Goal: Transaction & Acquisition: Purchase product/service

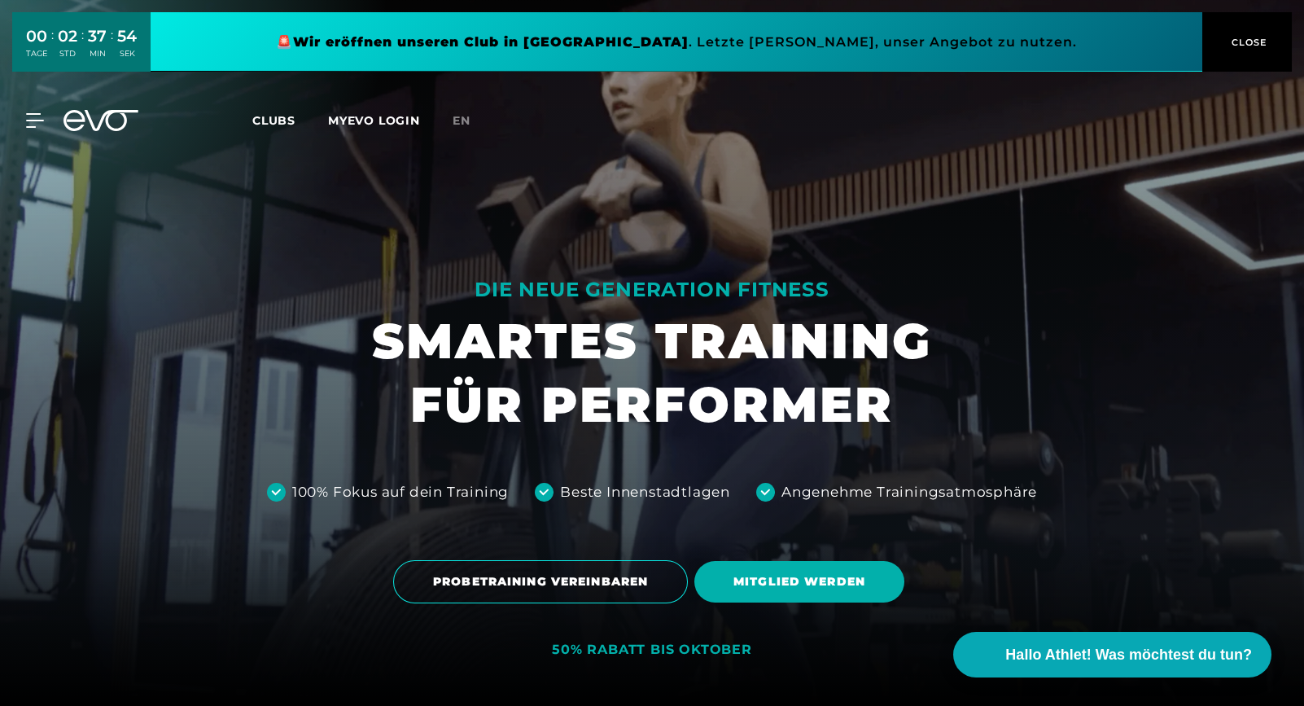
click at [1225, 36] on span "CLOSE" at bounding box center [1247, 42] width 90 height 15
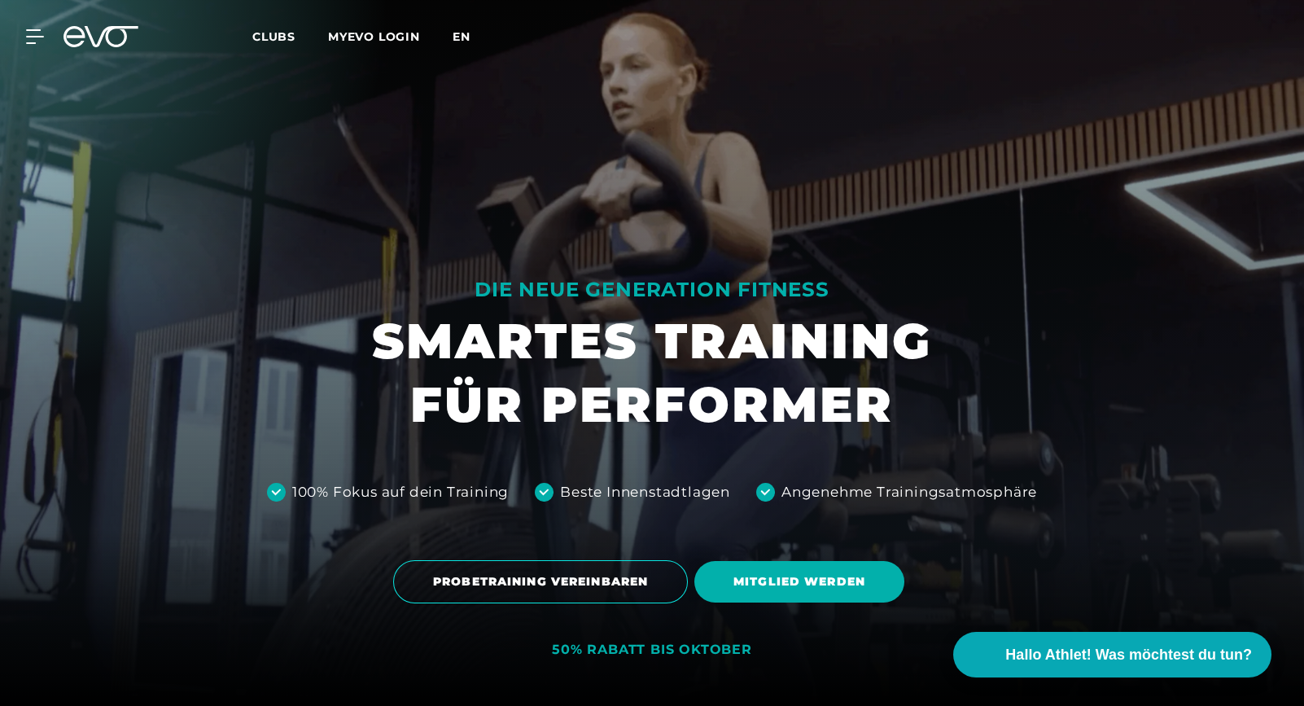
click at [461, 32] on span "en" at bounding box center [462, 36] width 18 height 15
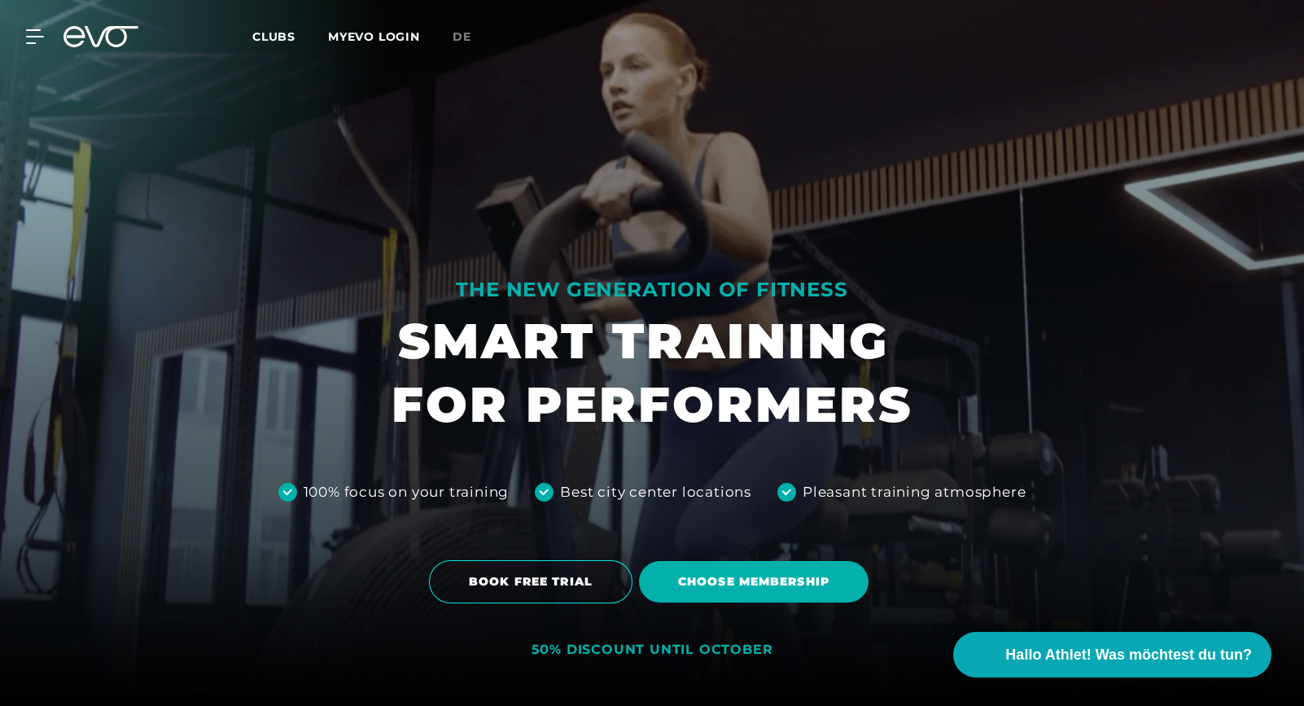
click at [386, 38] on link "MYEVO LOGIN" at bounding box center [374, 36] width 92 height 15
click at [749, 571] on span "Choose membership" at bounding box center [754, 582] width 230 height 42
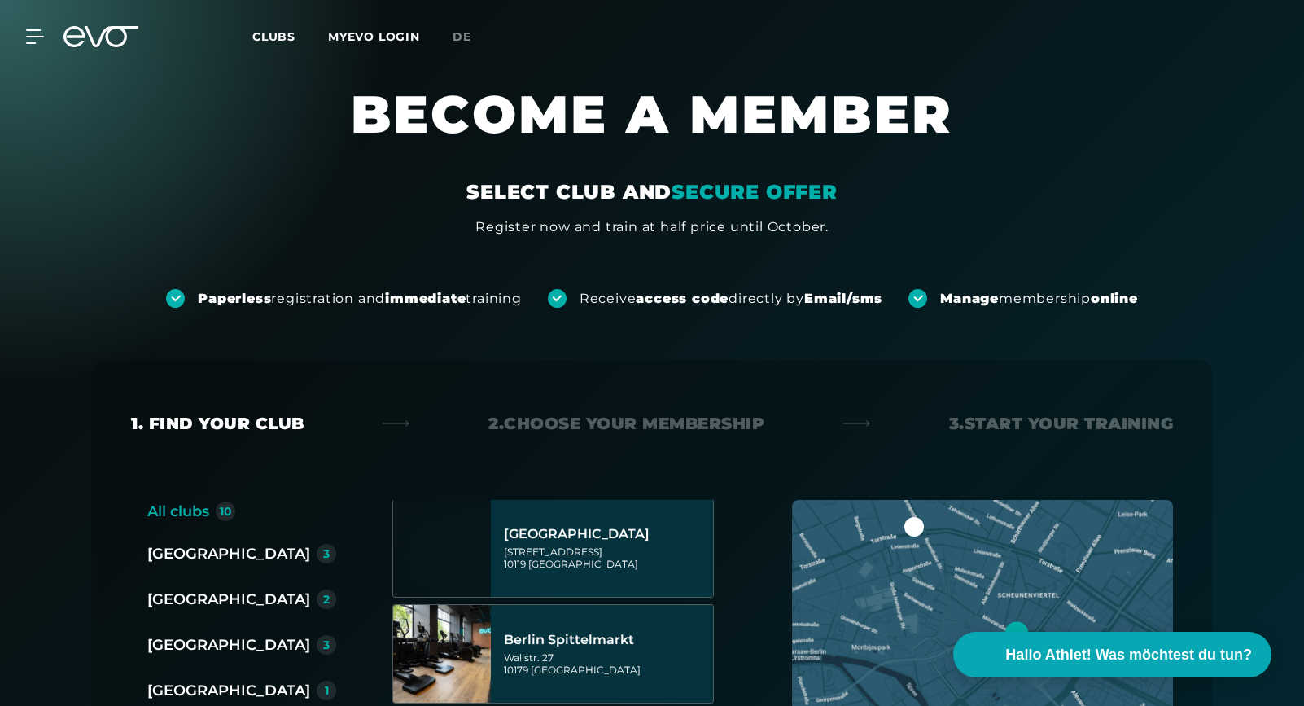
scroll to position [163, 0]
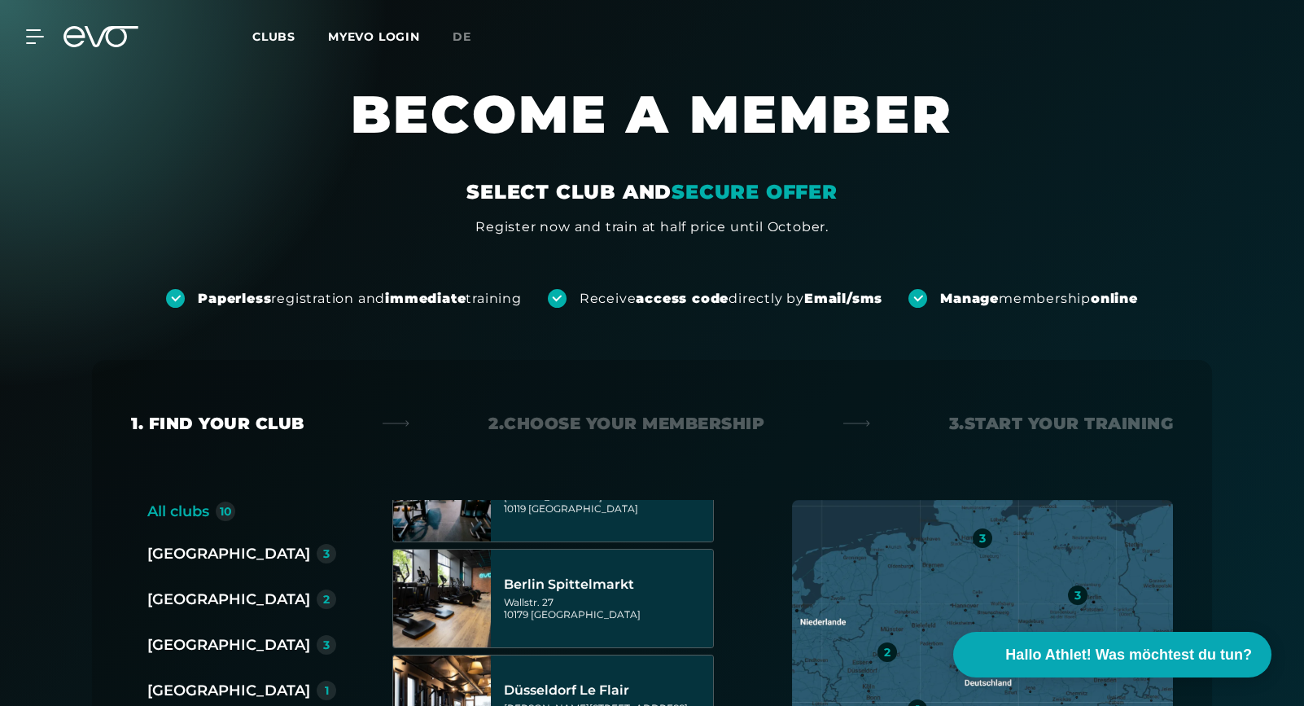
click at [208, 593] on div "[GEOGRAPHIC_DATA]" at bounding box center [228, 599] width 163 height 23
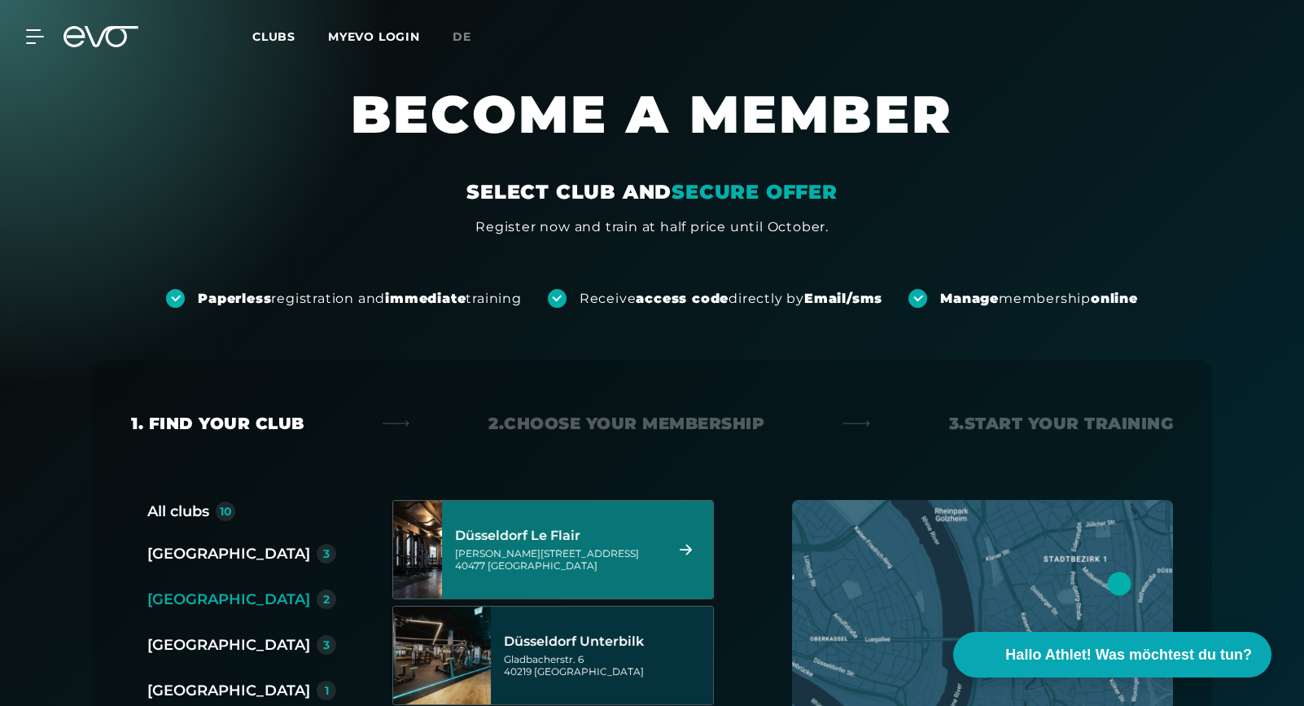
click at [469, 562] on div "Marc-Chagall-Straße 2 40477 Düsseldorf" at bounding box center [557, 559] width 204 height 24
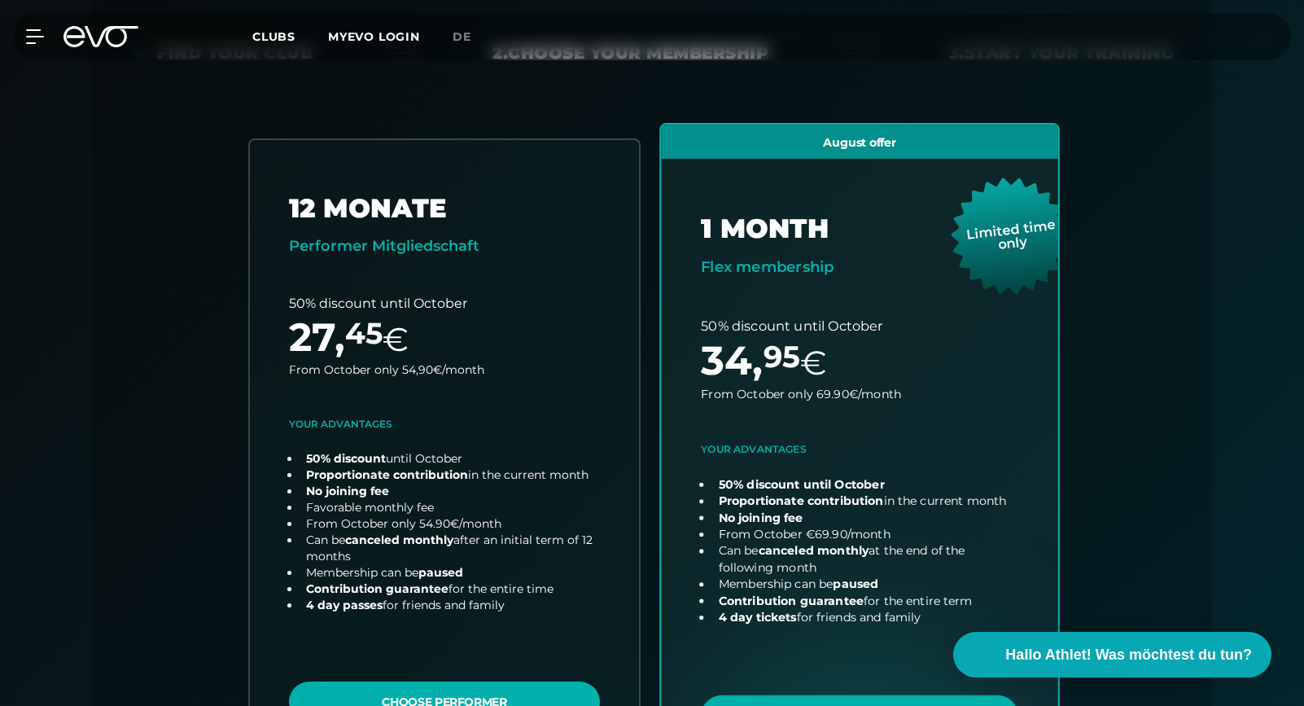
scroll to position [359, 0]
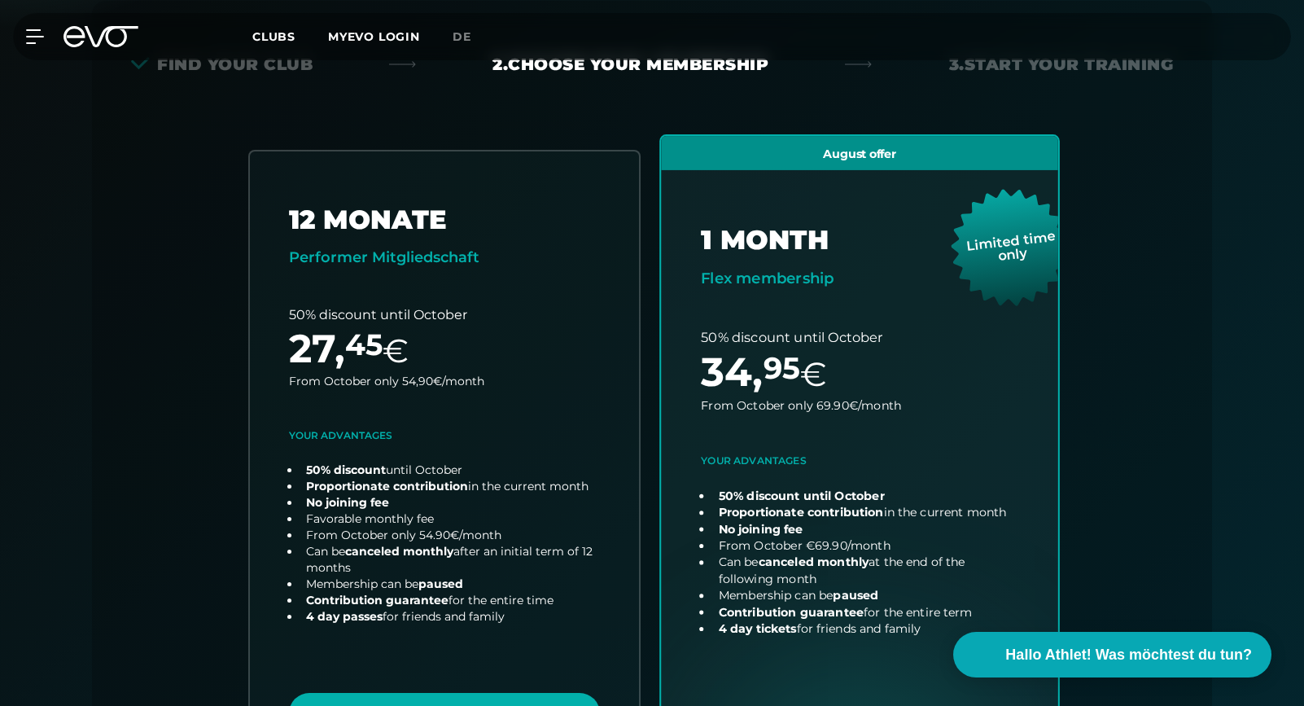
click at [708, 300] on link "choose plan" at bounding box center [859, 464] width 397 height 657
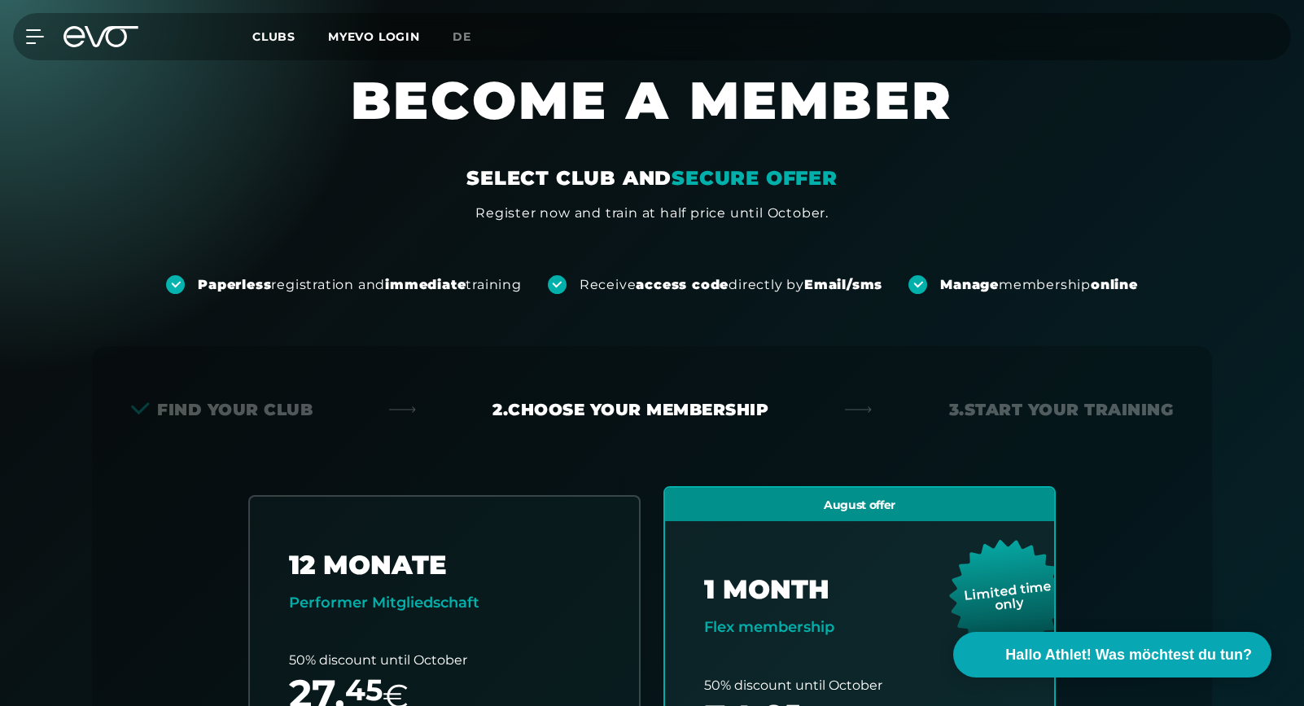
scroll to position [0, 0]
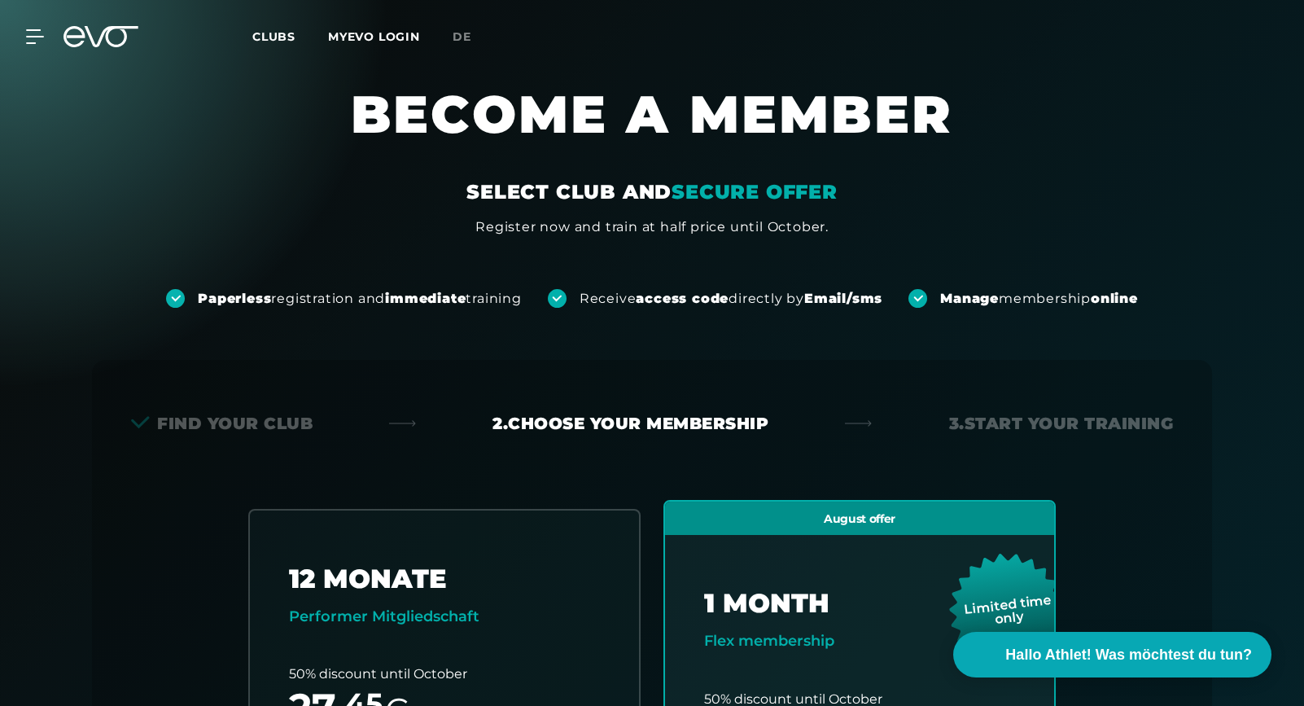
click at [94, 26] on icon at bounding box center [100, 36] width 75 height 21
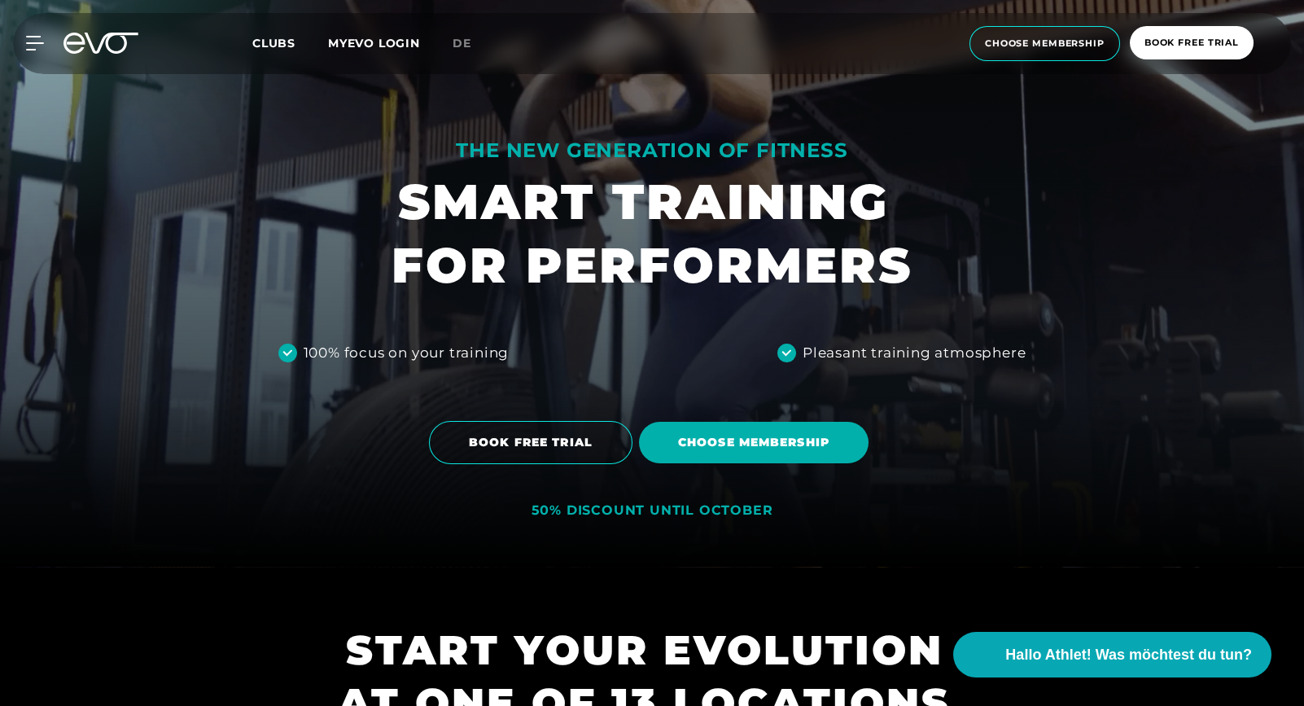
scroll to position [325, 0]
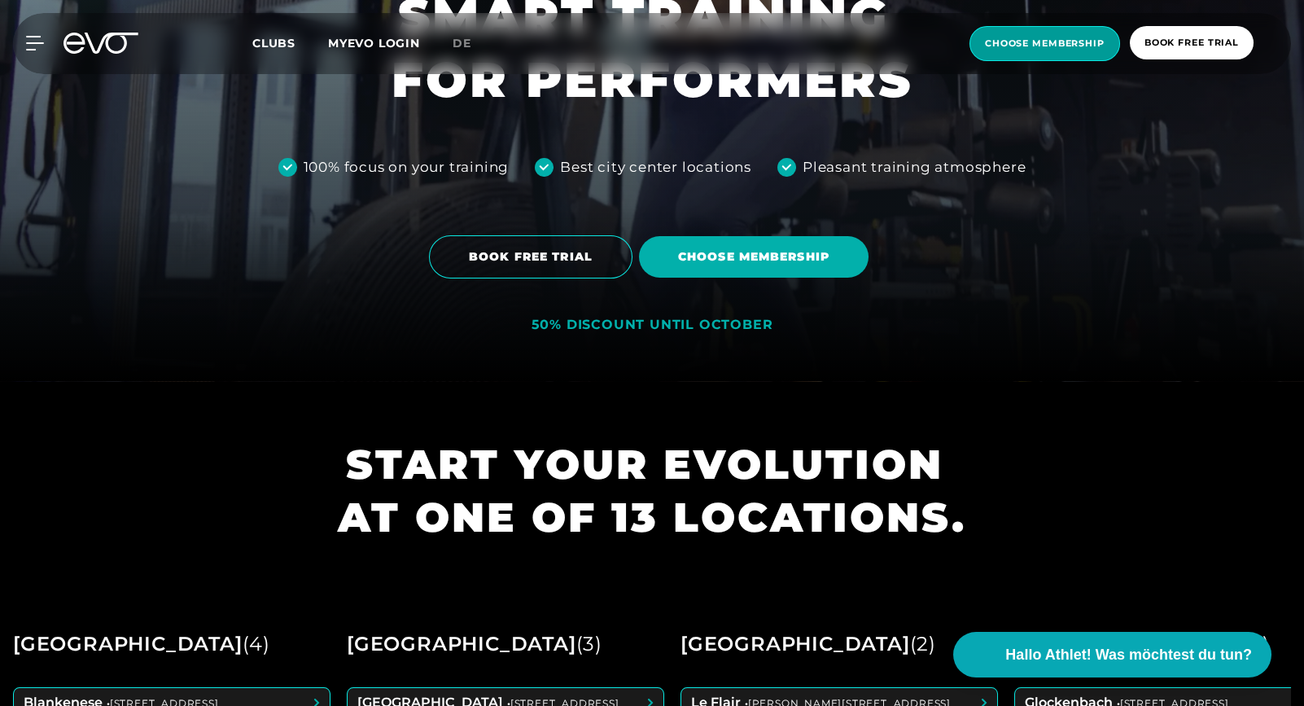
click at [1086, 47] on span "choose membership" at bounding box center [1045, 44] width 120 height 14
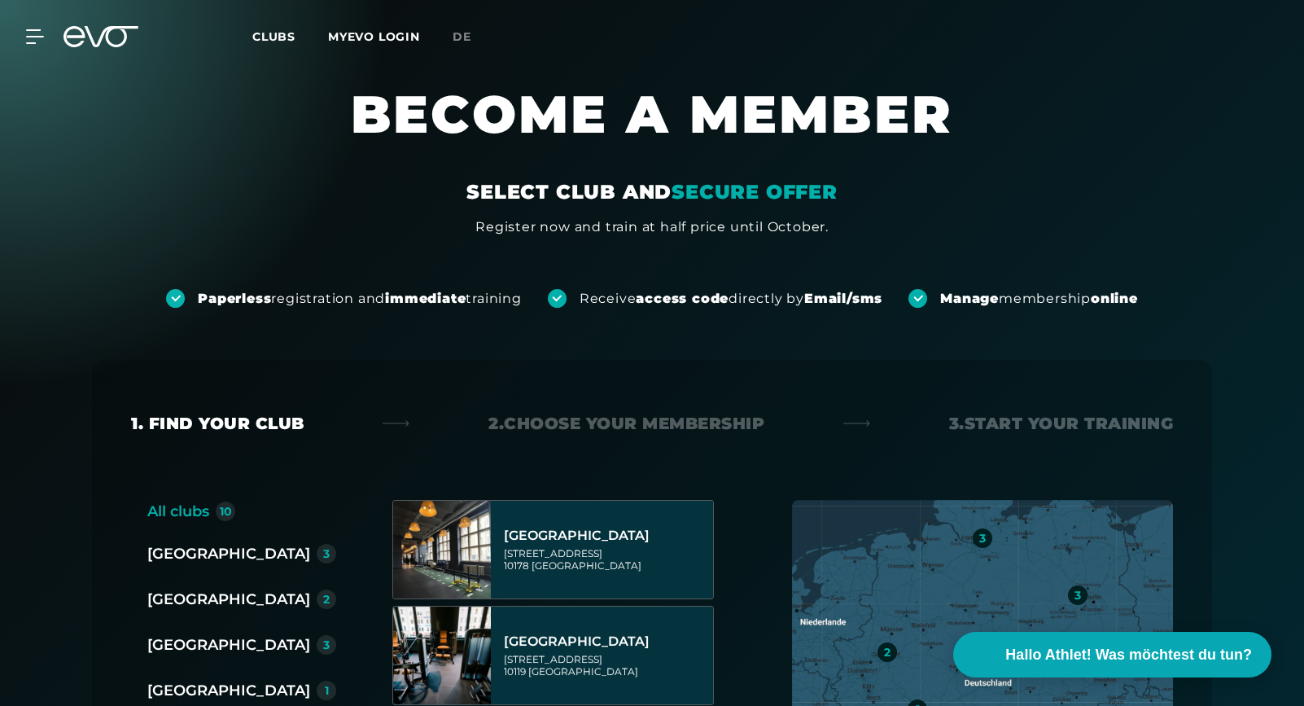
click at [611, 410] on div "1. Find your club 2. Choose your membership 3. Start your Training All clubs 10…" at bounding box center [652, 633] width 1120 height 547
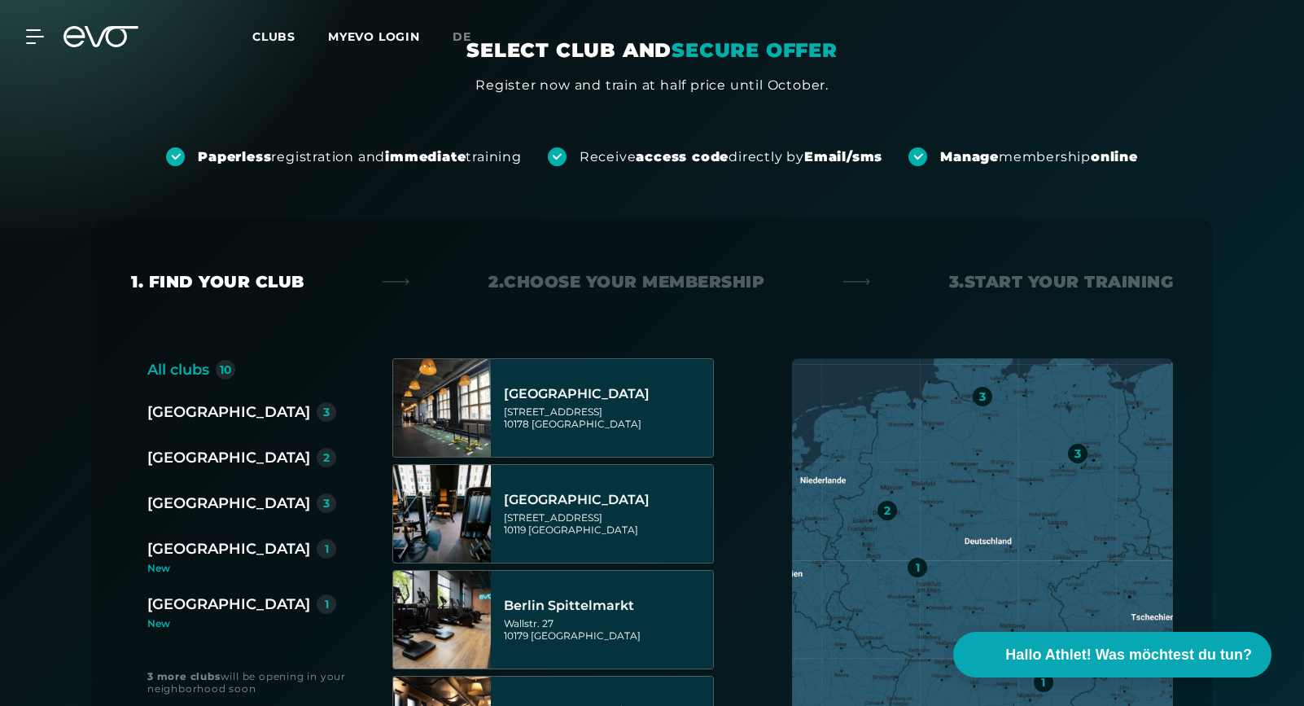
scroll to position [163, 0]
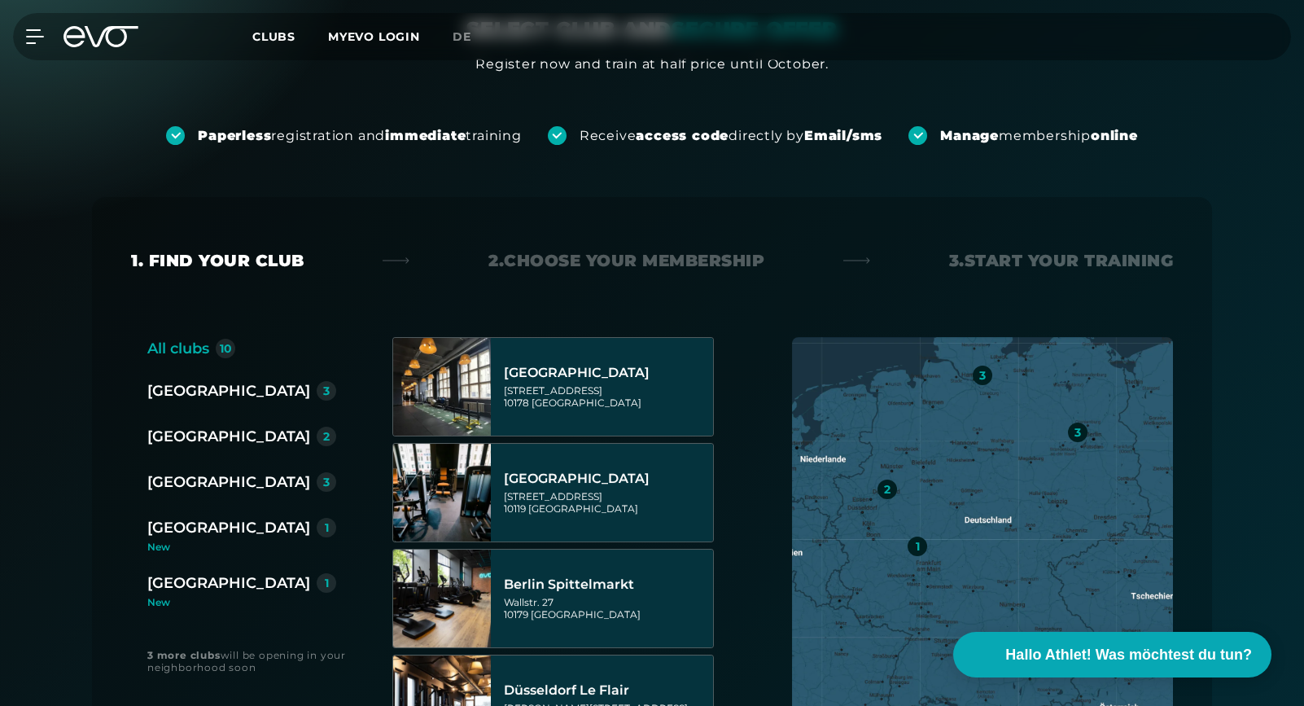
click at [190, 431] on div "[GEOGRAPHIC_DATA]" at bounding box center [228, 436] width 163 height 23
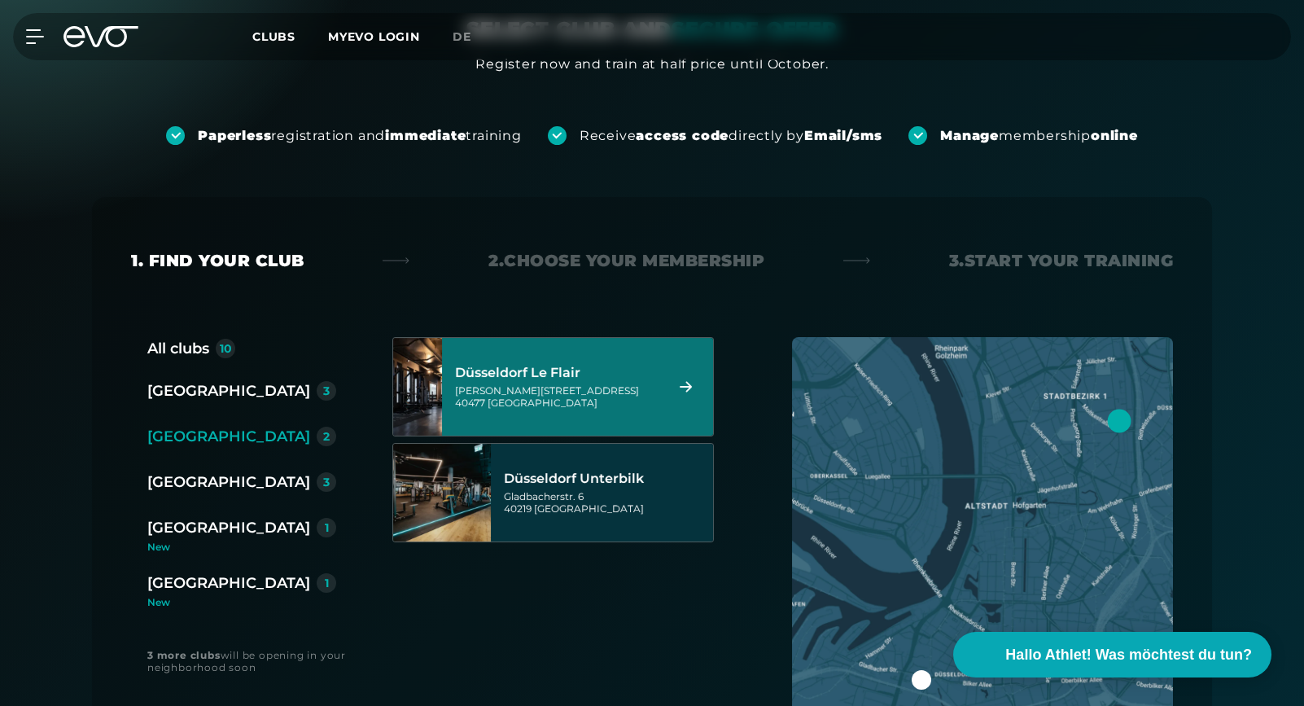
click at [539, 398] on div "Marc-Chagall-Straße 2 40477 Düsseldorf" at bounding box center [557, 396] width 204 height 24
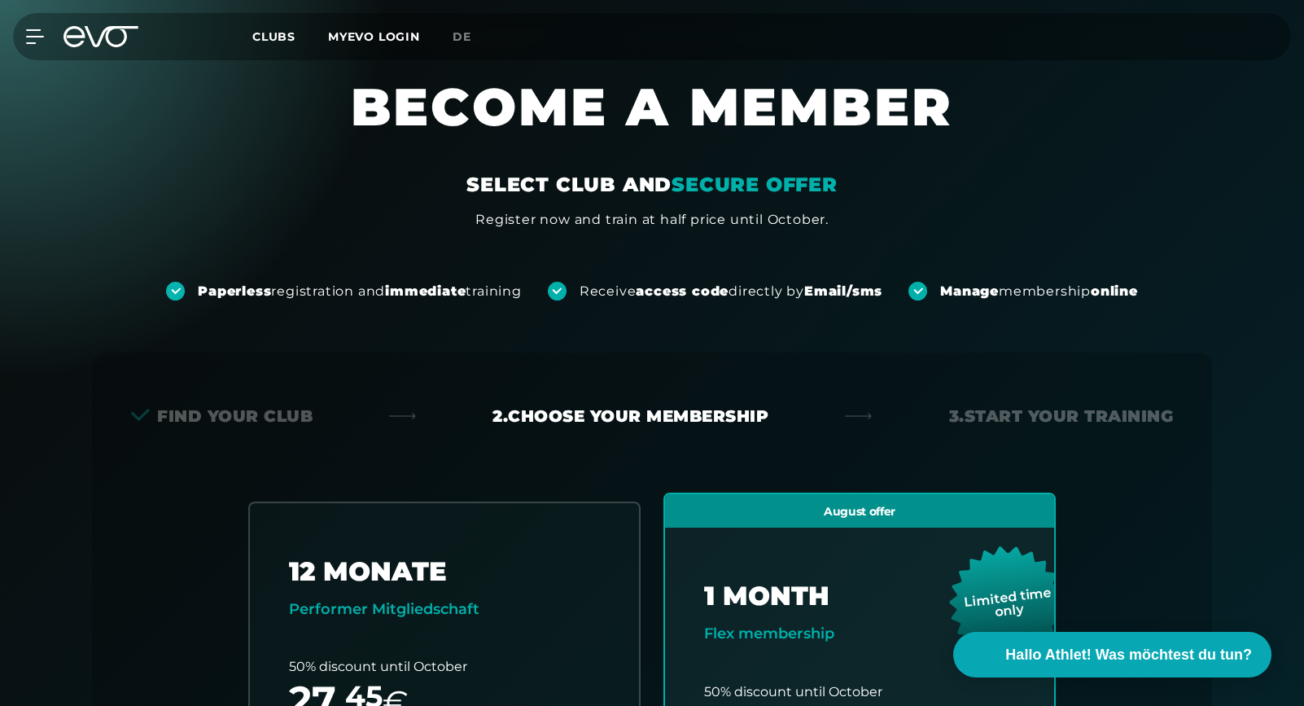
scroll to position [0, 0]
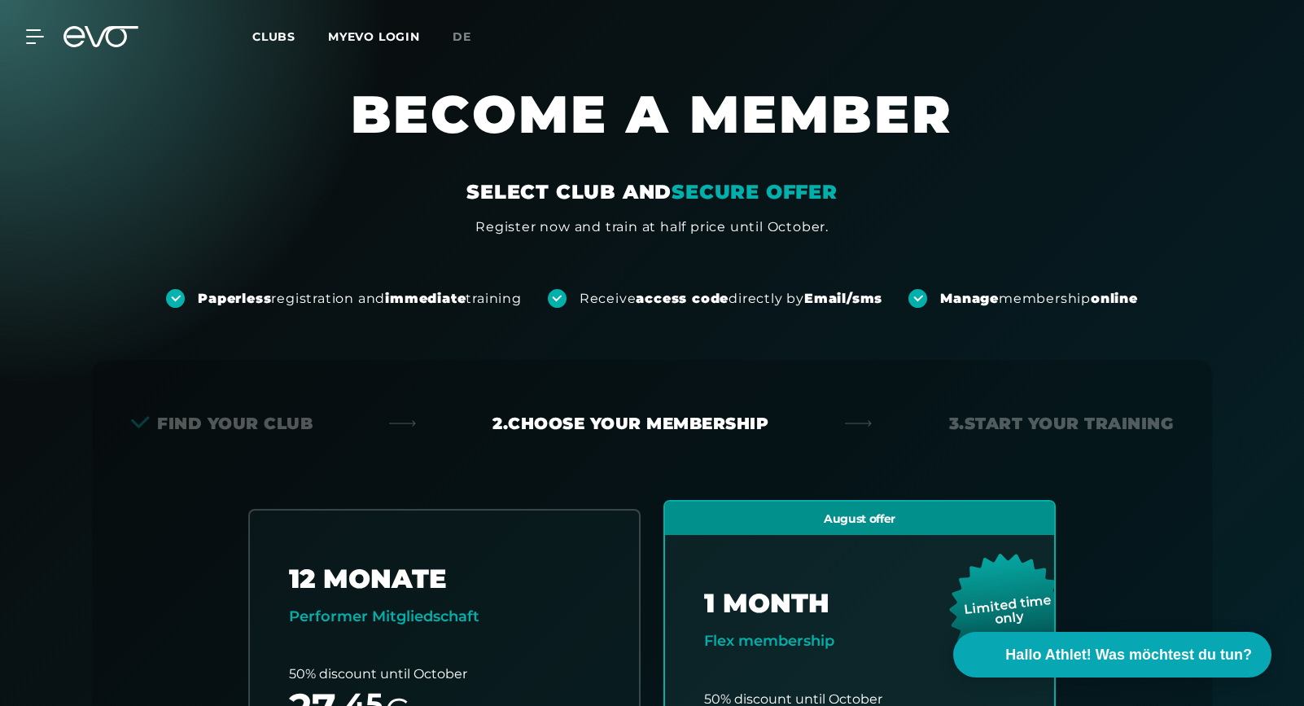
click at [277, 33] on span "Clubs" at bounding box center [273, 36] width 43 height 15
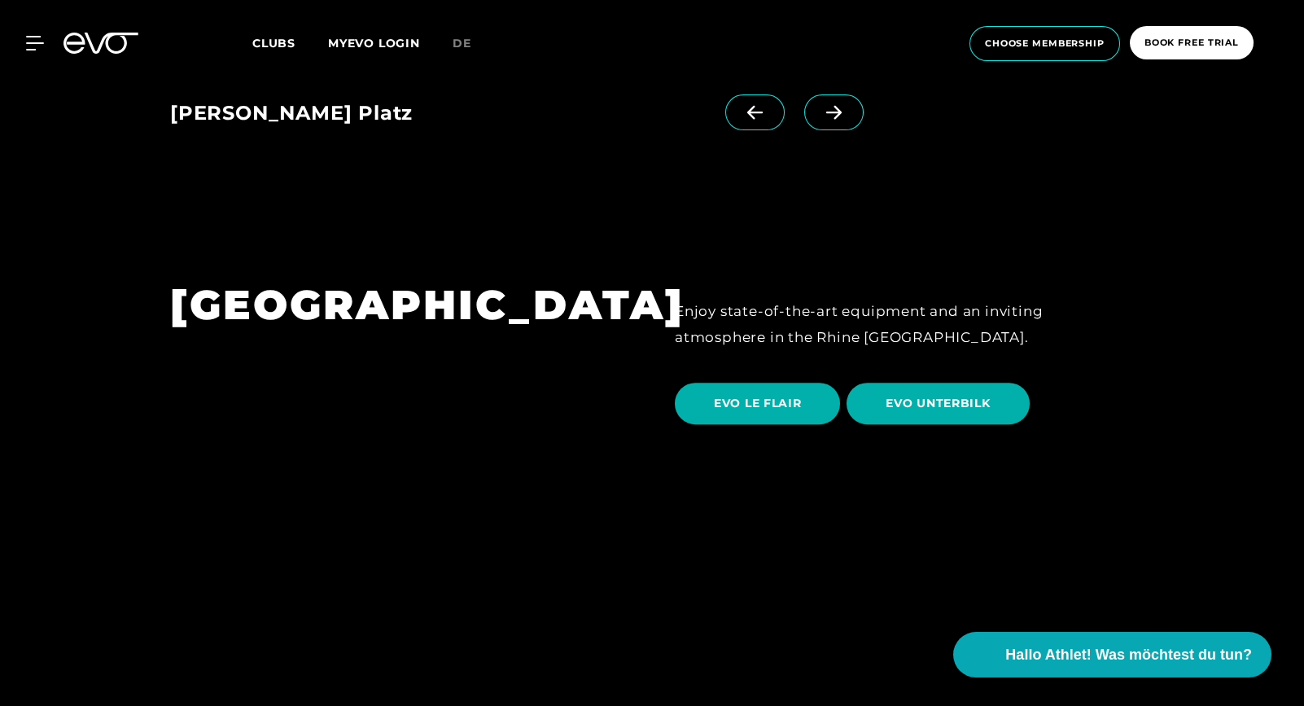
scroll to position [2849, 0]
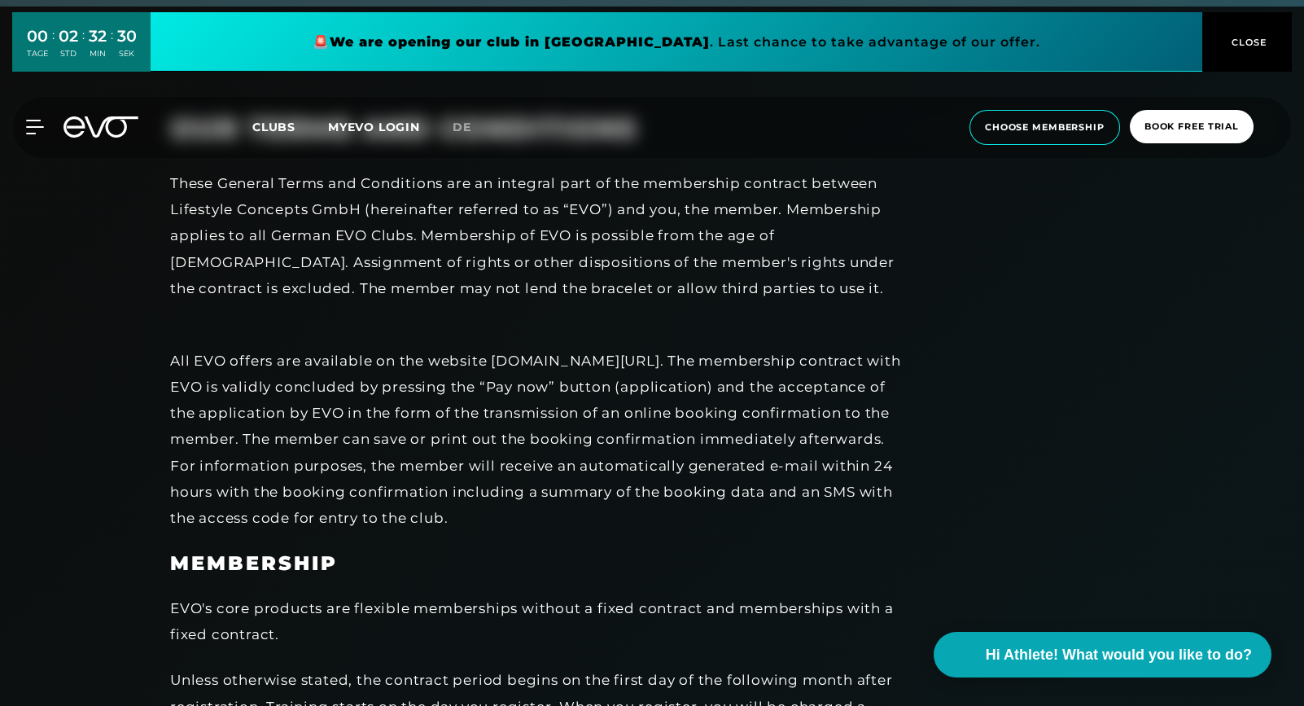
scroll to position [570, 0]
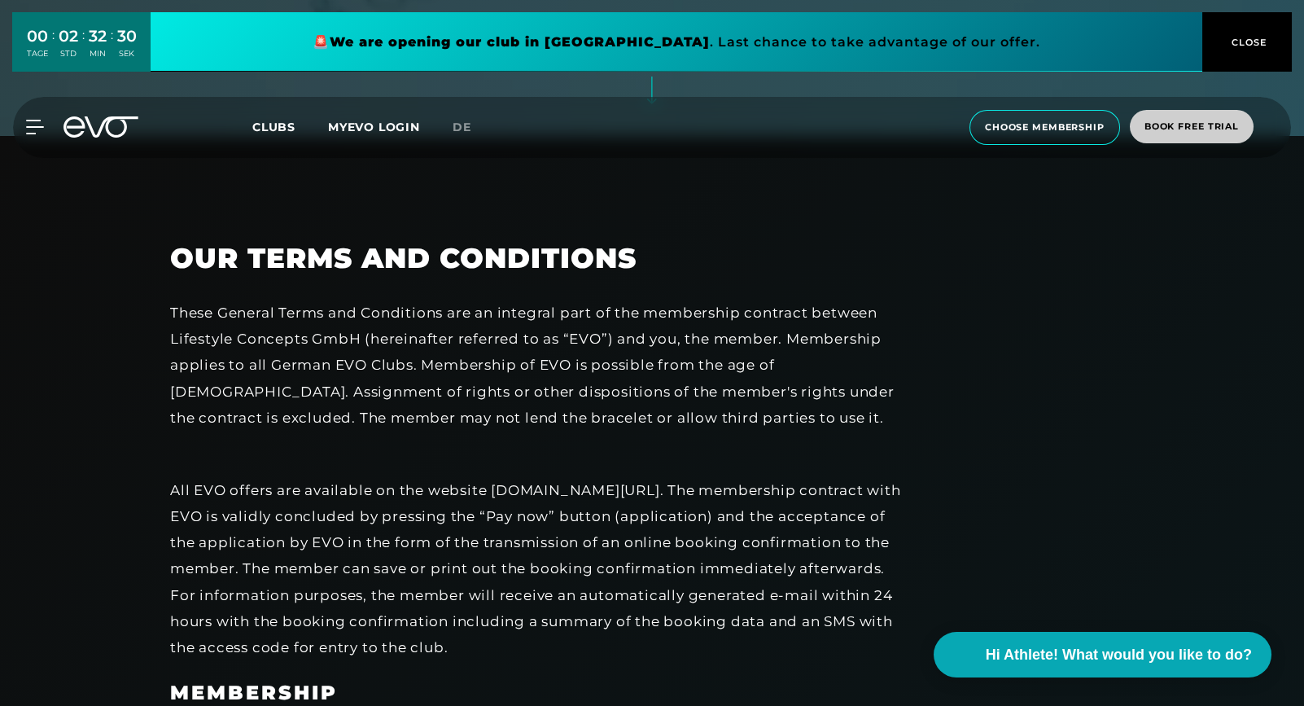
click at [1228, 37] on span "CLOSE" at bounding box center [1247, 42] width 40 height 15
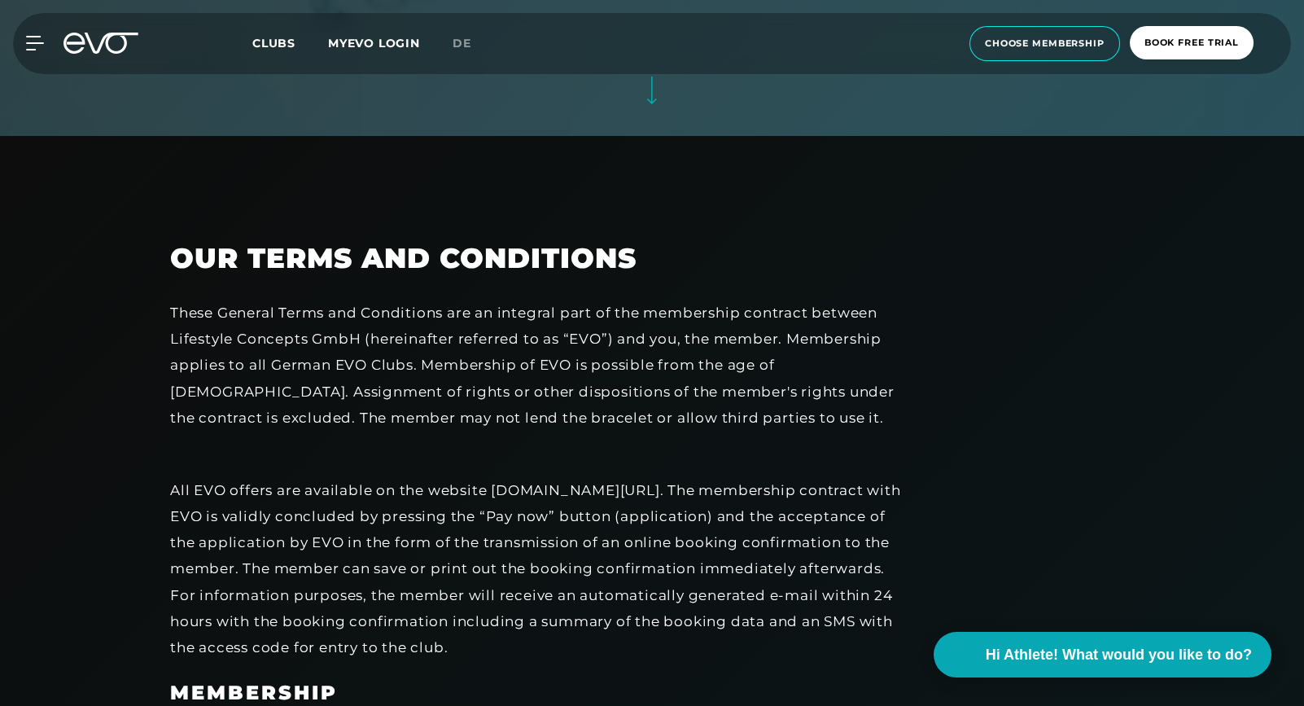
click at [118, 42] on icon at bounding box center [100, 43] width 75 height 21
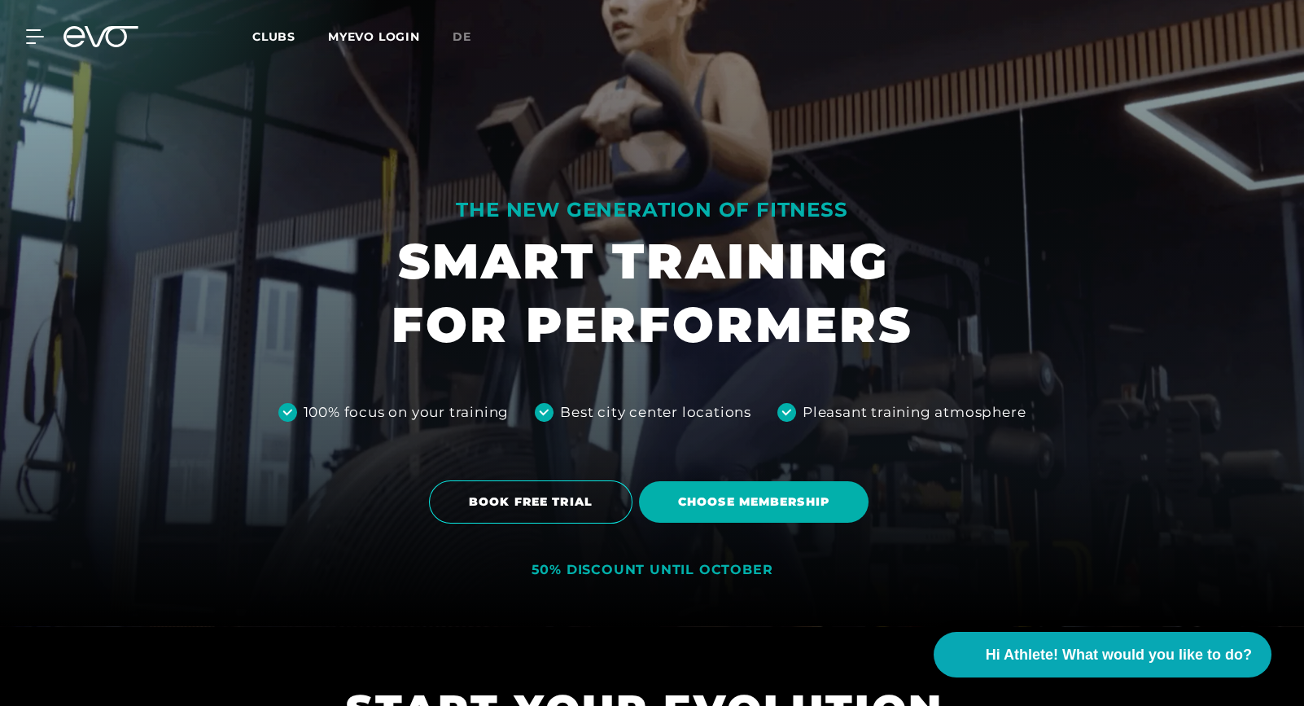
scroll to position [81, 0]
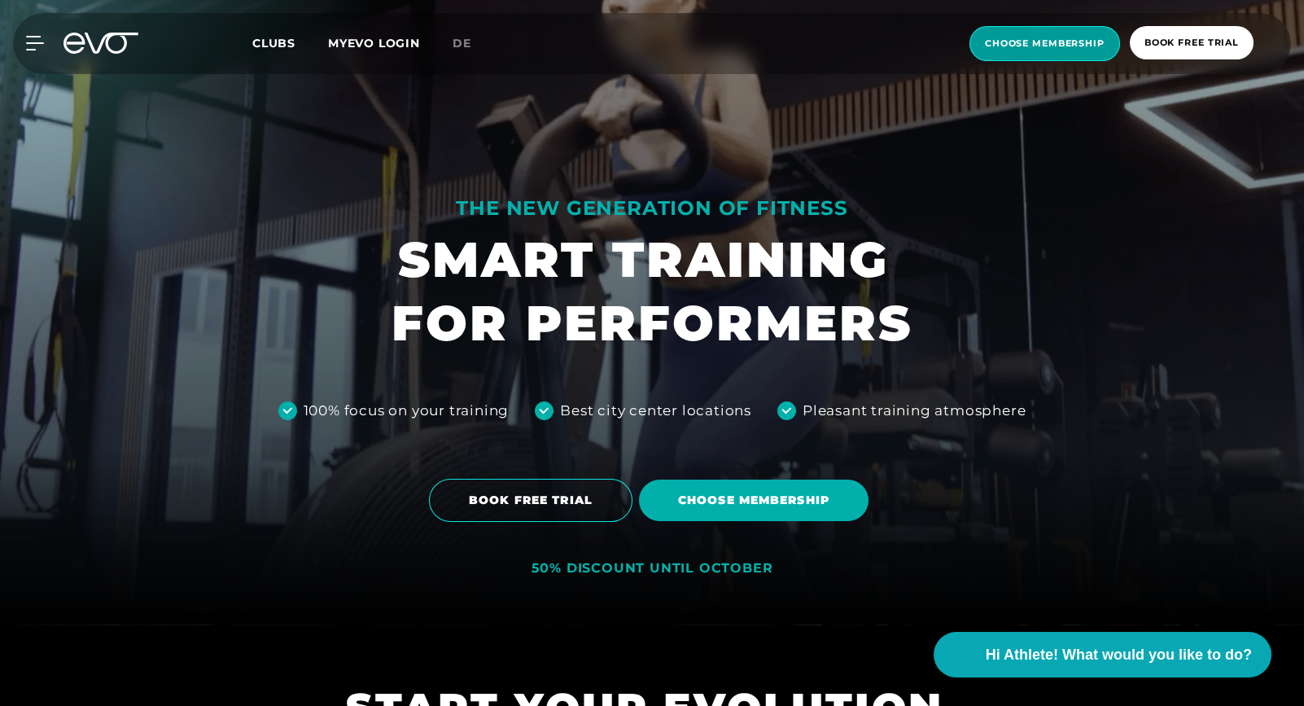
click at [1036, 41] on span "choose membership" at bounding box center [1045, 44] width 120 height 14
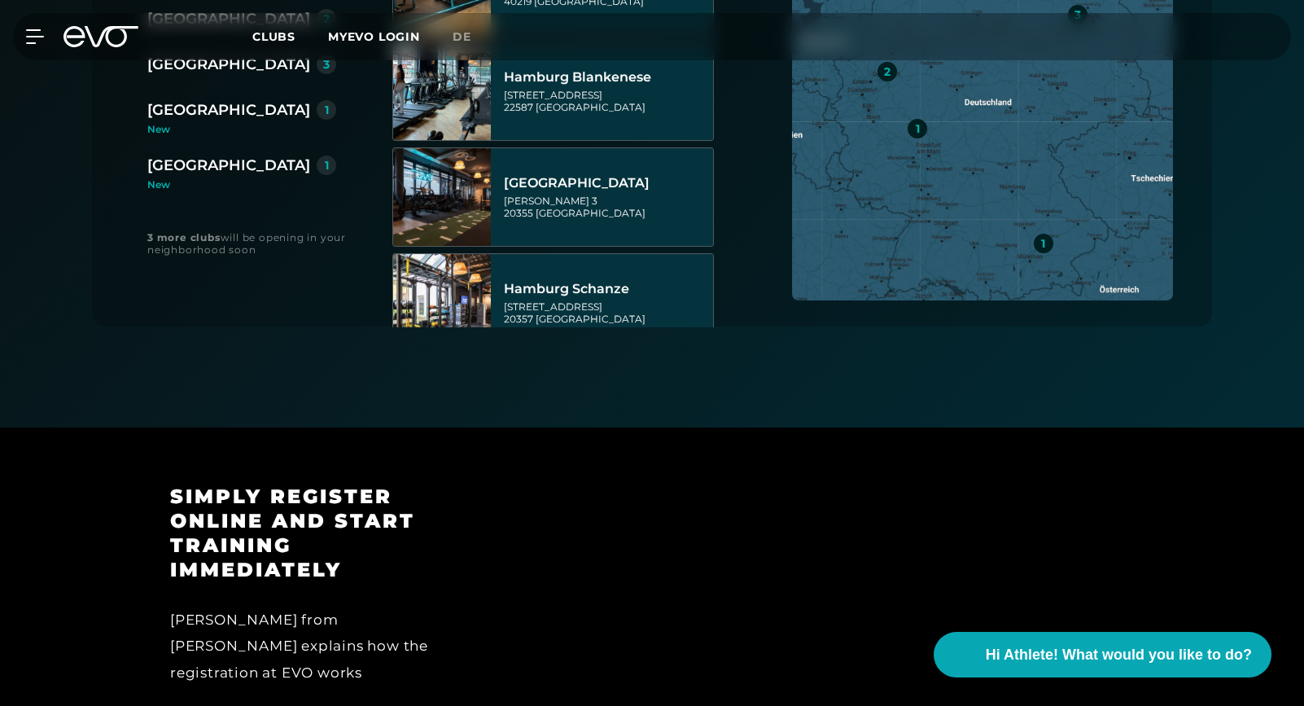
scroll to position [570, 0]
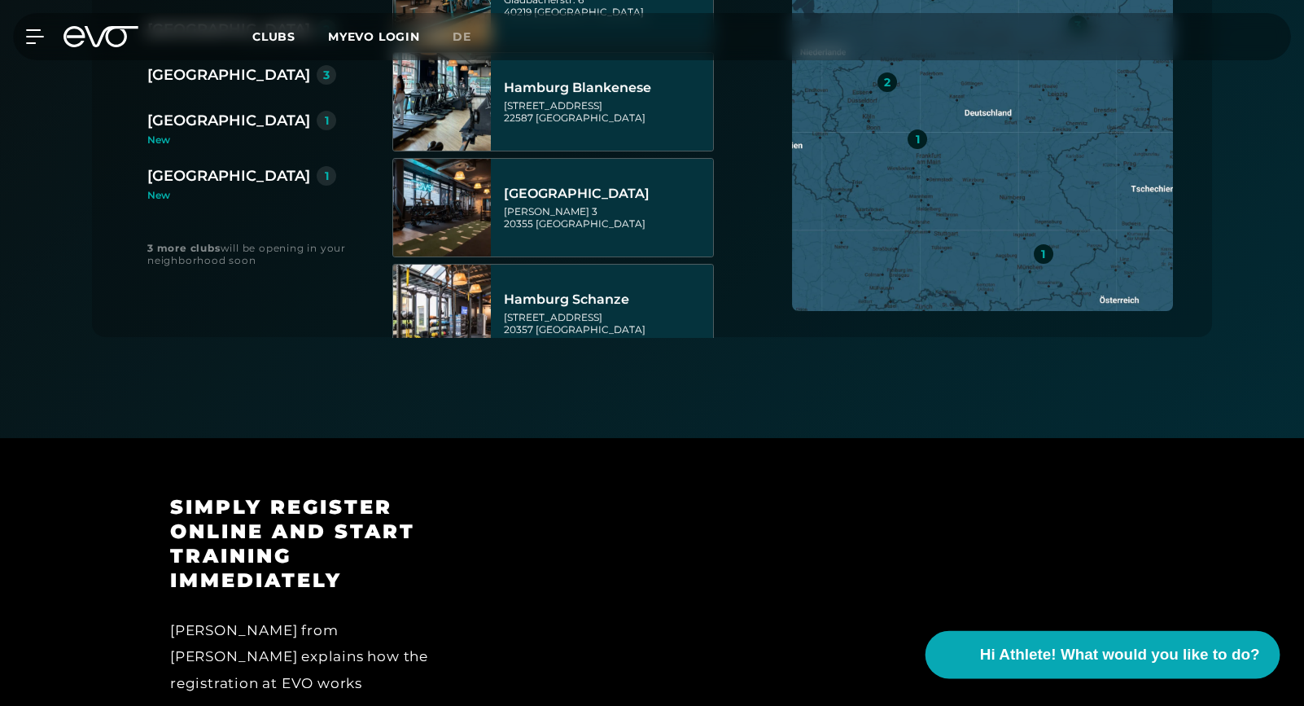
click at [972, 663] on button "Hi Athlete! What would you like to do?" at bounding box center [1102, 655] width 355 height 48
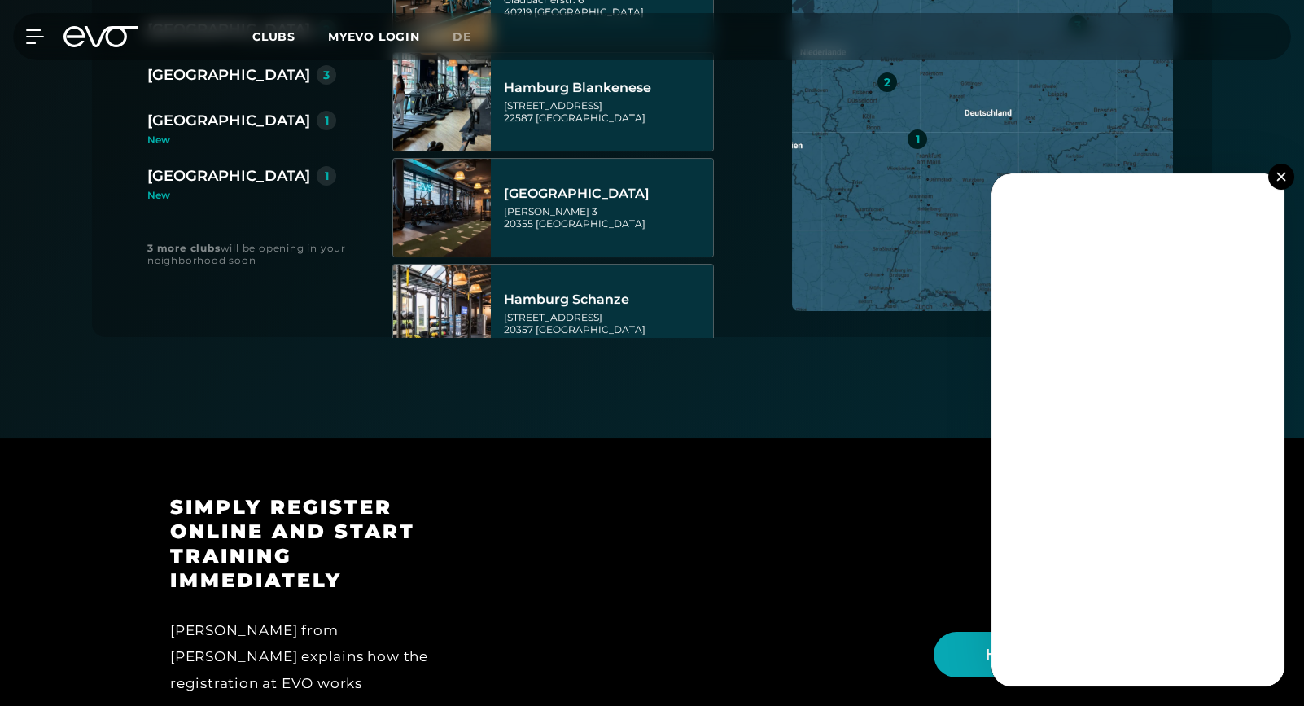
click at [1278, 175] on img at bounding box center [1280, 176] width 9 height 9
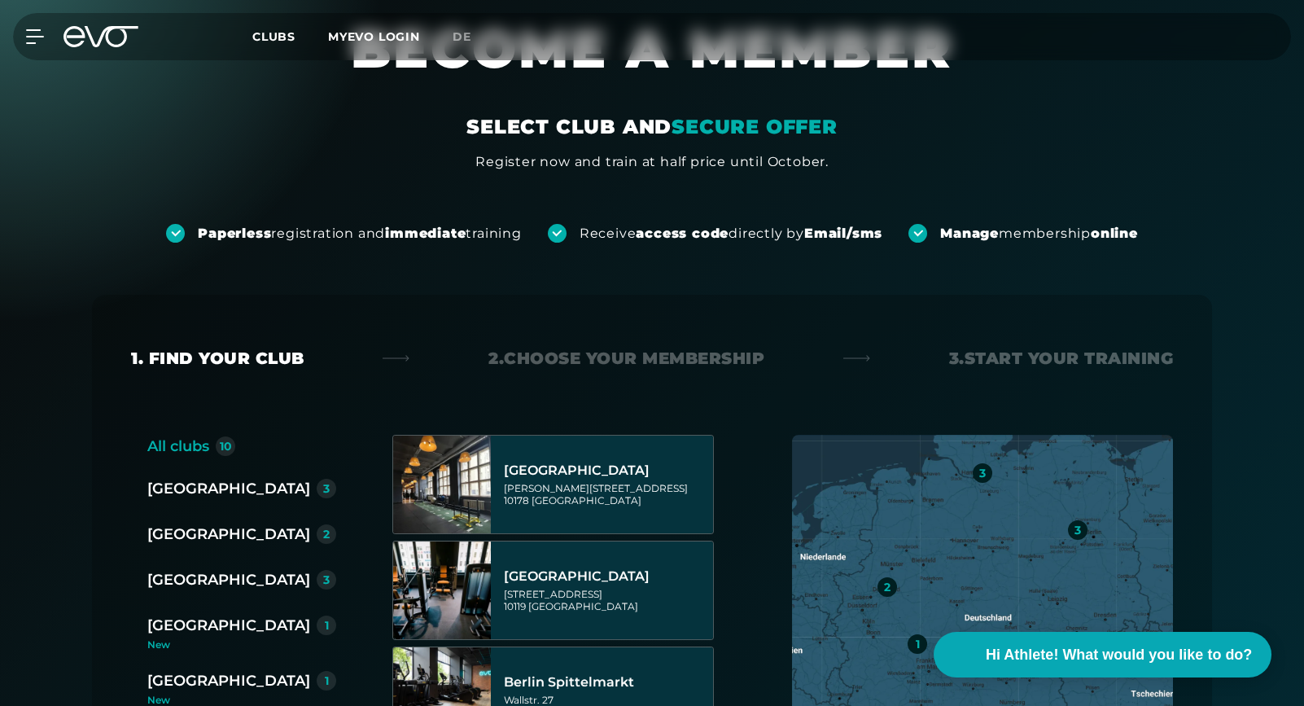
scroll to position [0, 0]
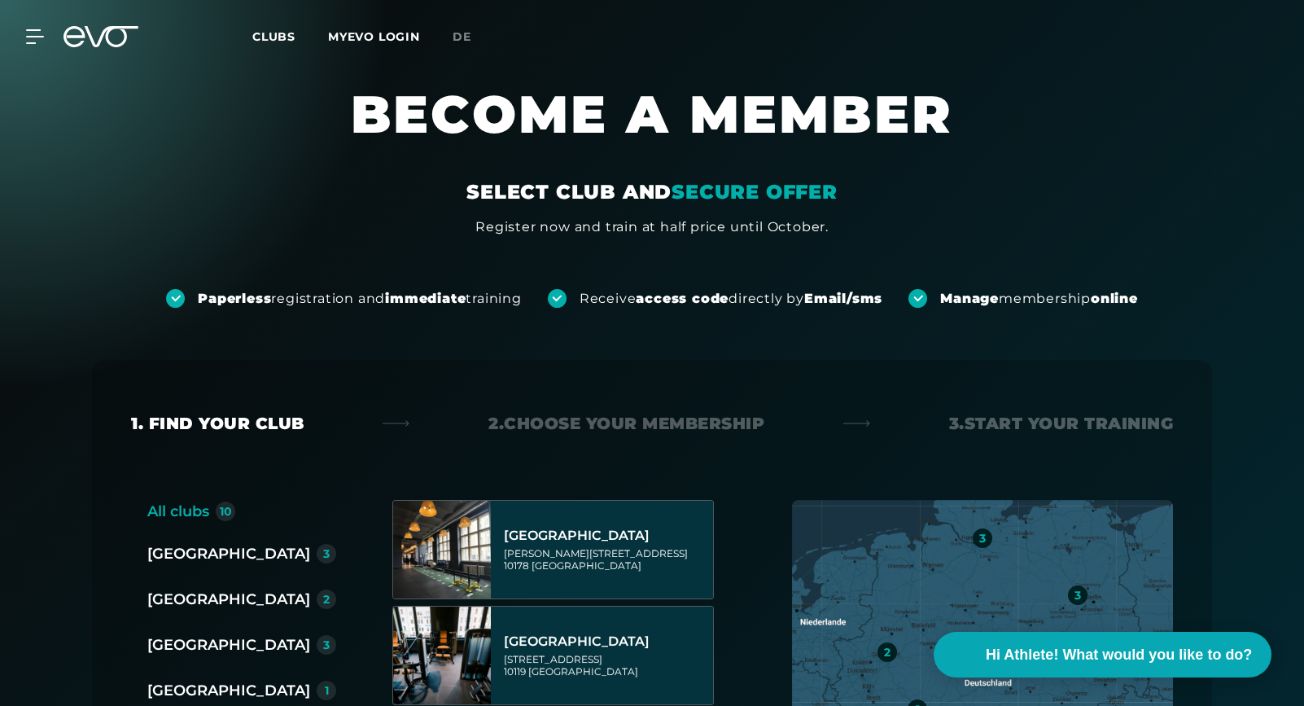
click at [36, 47] on div "MyEVO Login About Memberships free trial DAYPASS EVO Studios Düsseldorf Berlin …" at bounding box center [651, 36] width 1297 height 47
click at [33, 41] on icon at bounding box center [35, 36] width 18 height 15
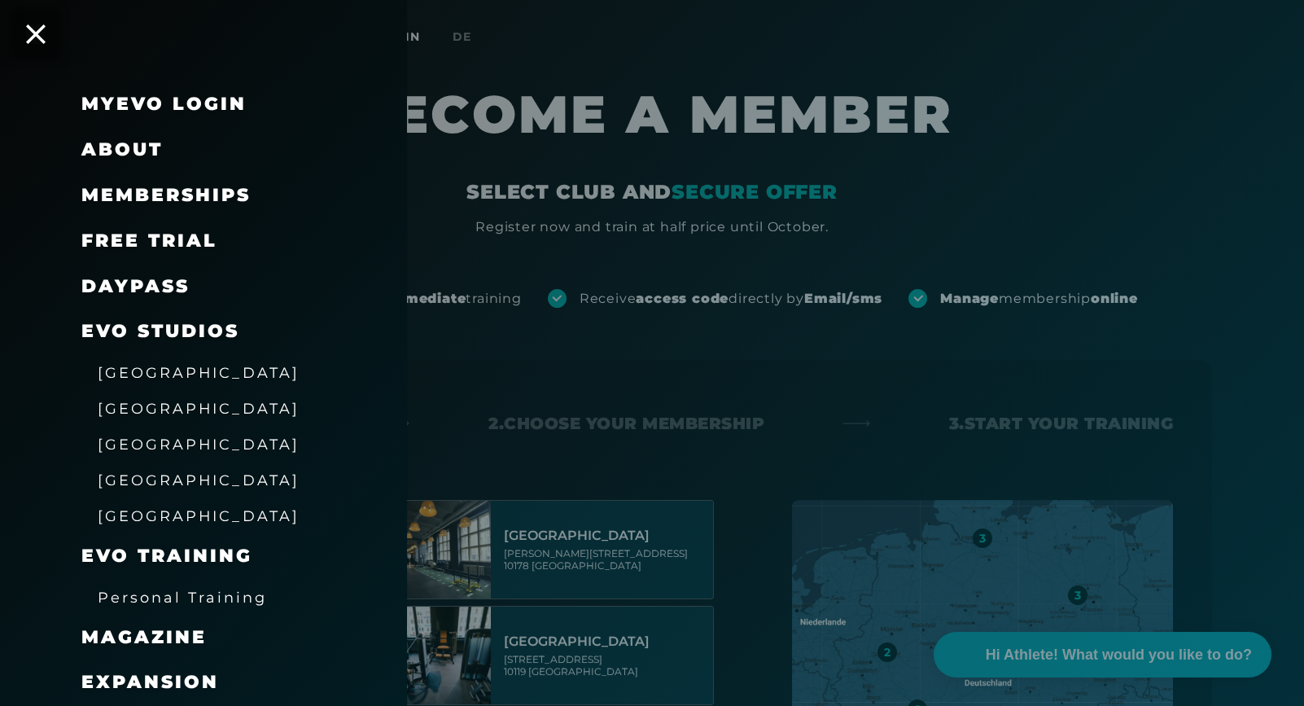
click at [154, 94] on link "MyEVO Login" at bounding box center [163, 104] width 165 height 22
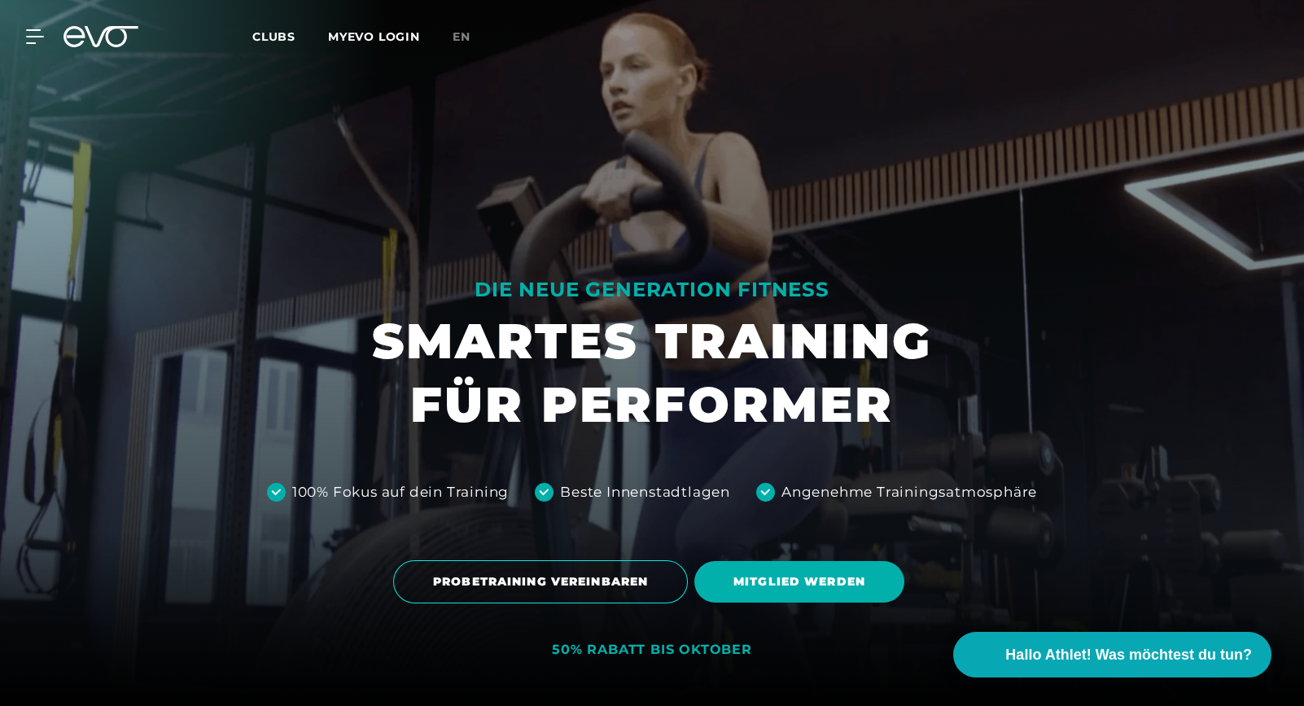
click at [50, 30] on div "MyEVO Login Über EVO Mitgliedschaften Probetraining TAGESPASS EVO Studios [GEOG…" at bounding box center [25, 36] width 57 height 15
click at [39, 36] on icon at bounding box center [38, 36] width 23 height 13
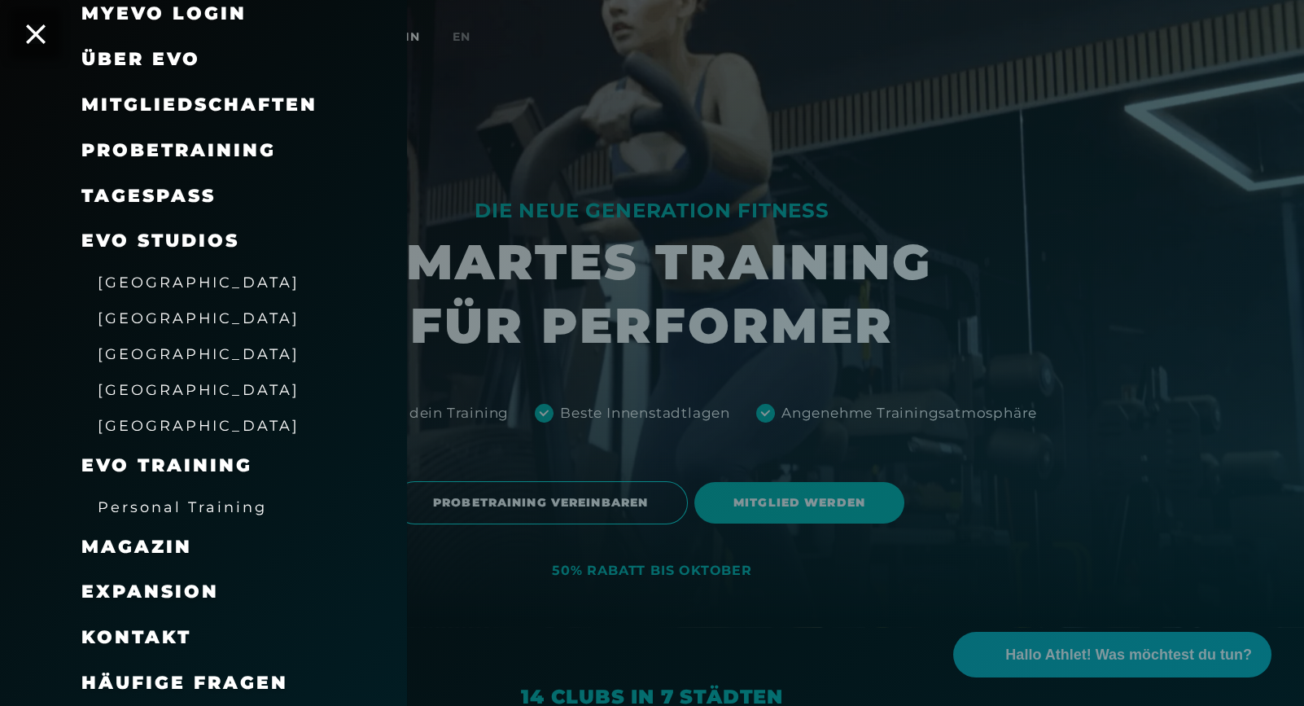
scroll to position [81, 0]
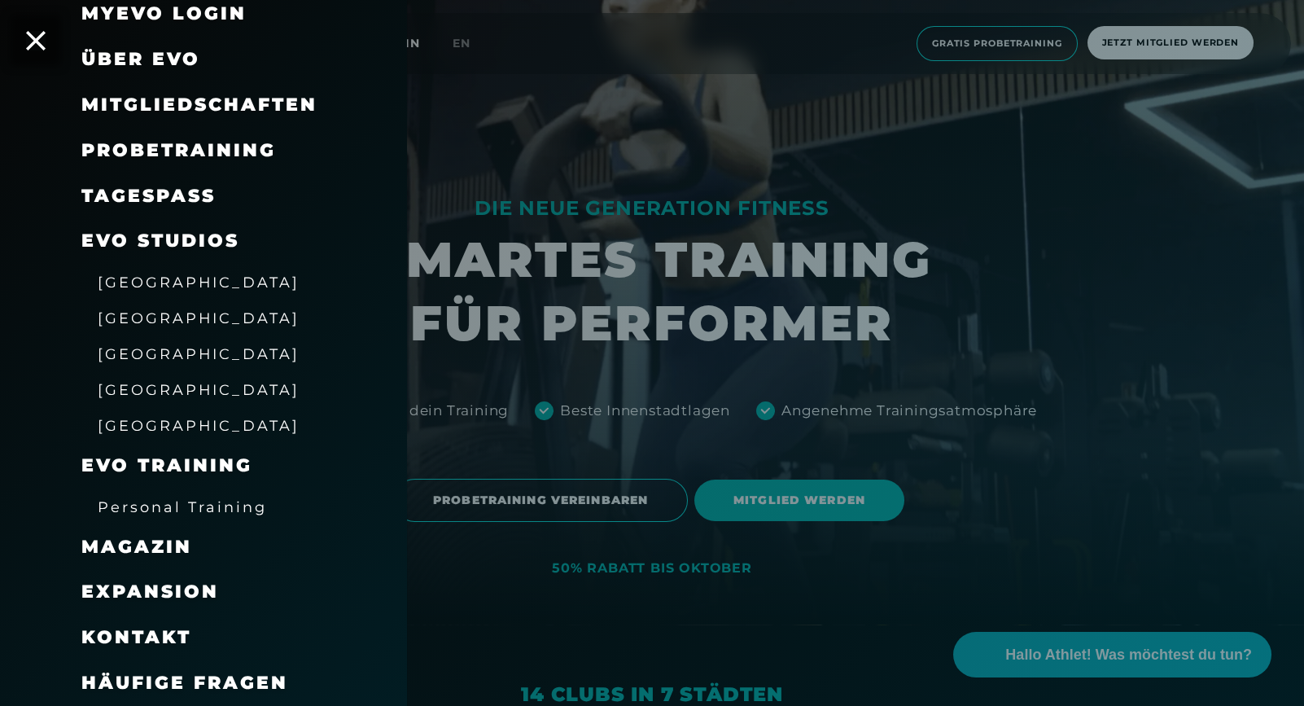
click at [156, 638] on span "Kontakt" at bounding box center [136, 637] width 110 height 22
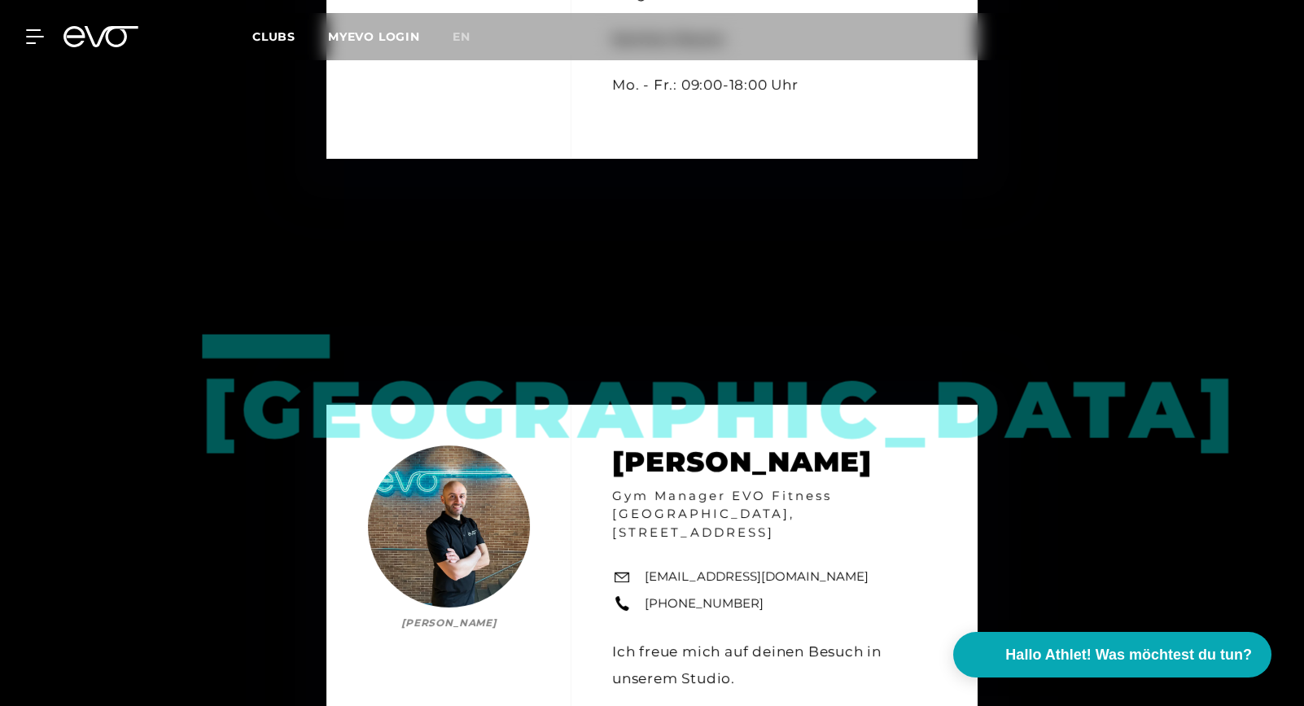
scroll to position [650, 0]
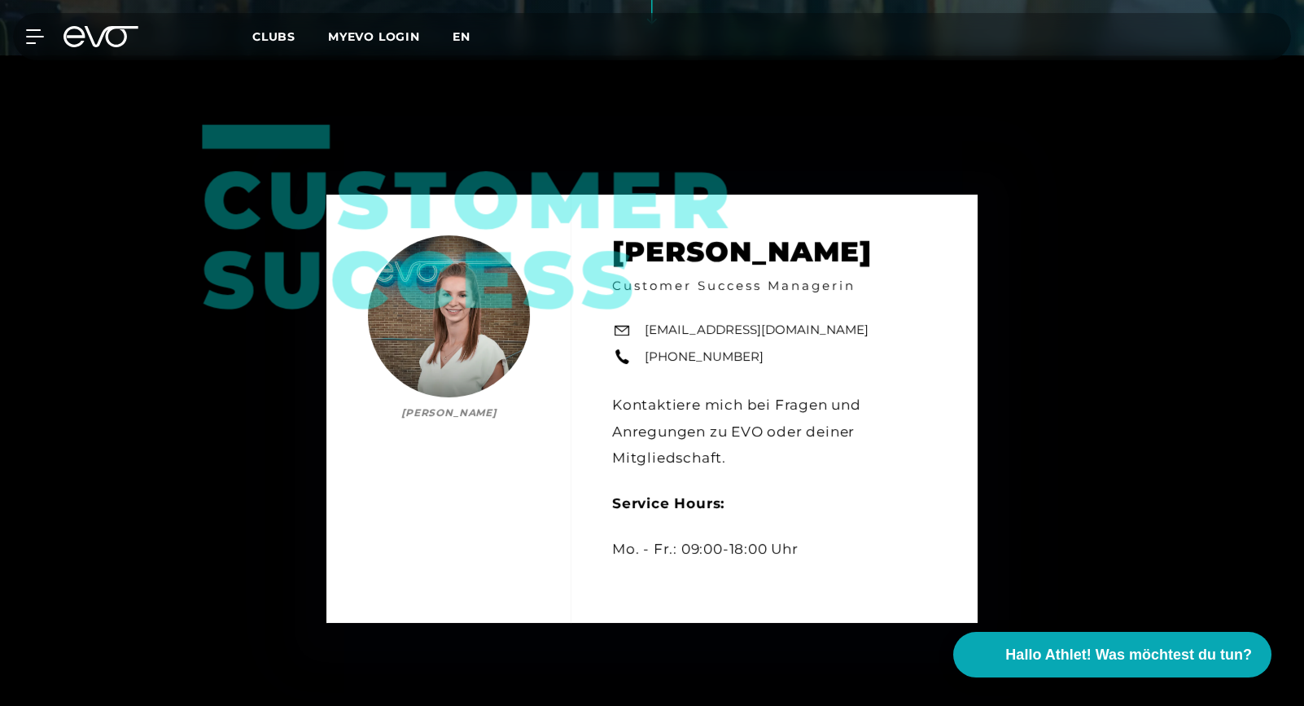
click at [460, 33] on span "en" at bounding box center [462, 36] width 18 height 15
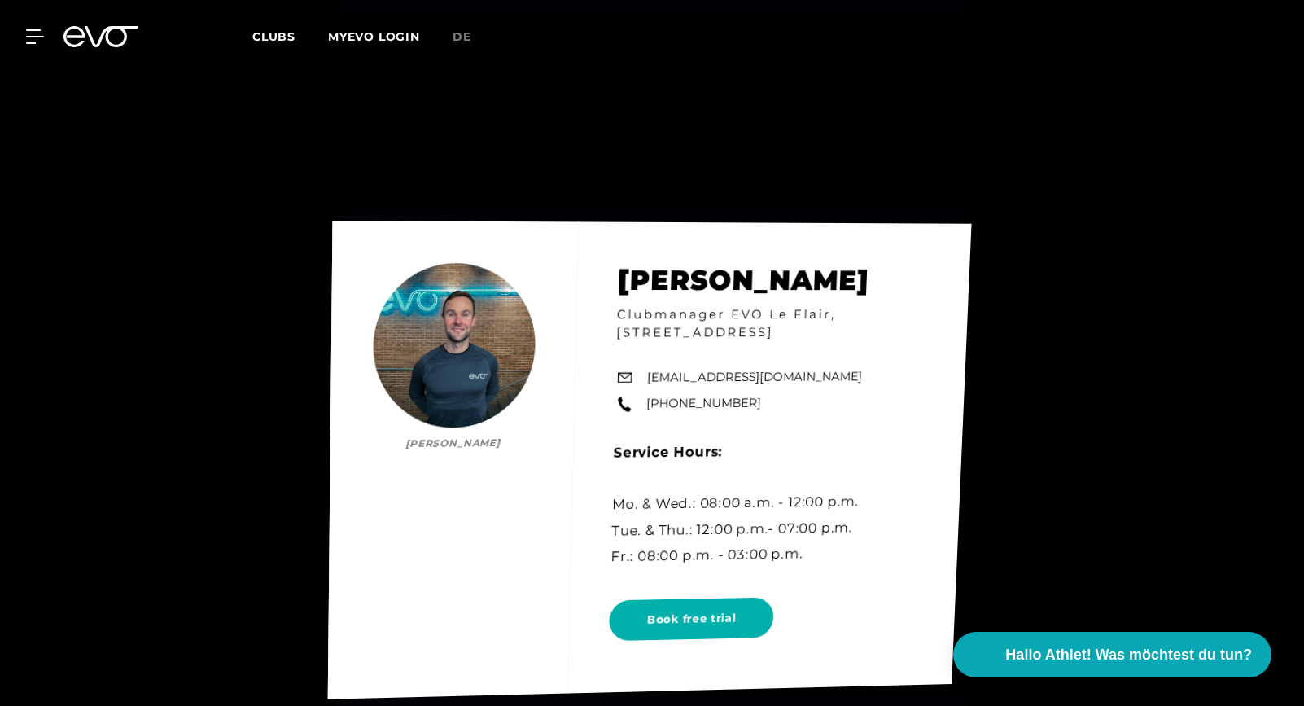
scroll to position [3418, 0]
